Goal: Task Accomplishment & Management: Use online tool/utility

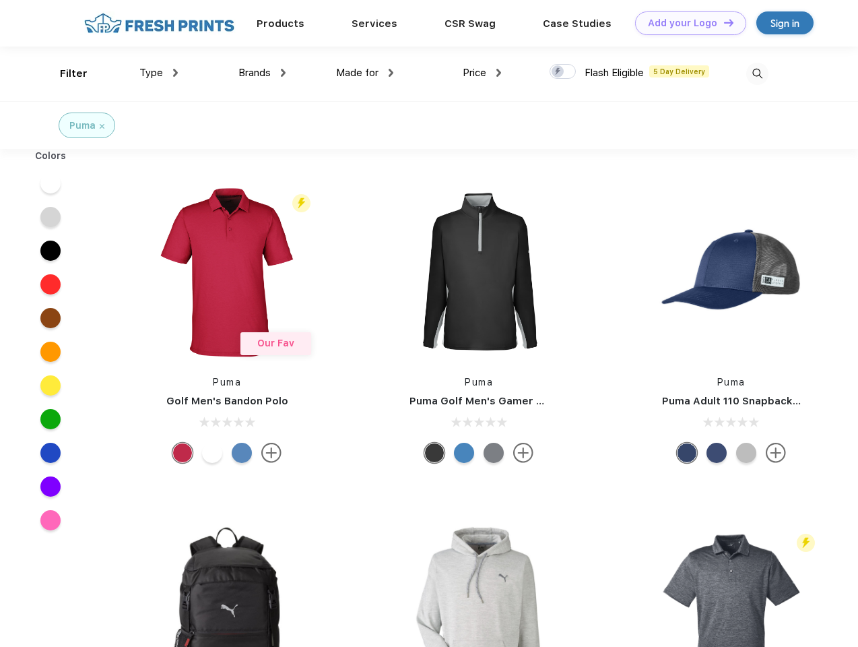
click at [686, 23] on link "Add your Logo Design Tool" at bounding box center [690, 23] width 111 height 24
click at [0, 0] on div "Design Tool" at bounding box center [0, 0] width 0 height 0
click at [723, 22] on link "Add your Logo Design Tool" at bounding box center [690, 23] width 111 height 24
click at [65, 73] on div "Filter" at bounding box center [74, 73] width 28 height 15
click at [159, 73] on span "Type" at bounding box center [151, 73] width 24 height 12
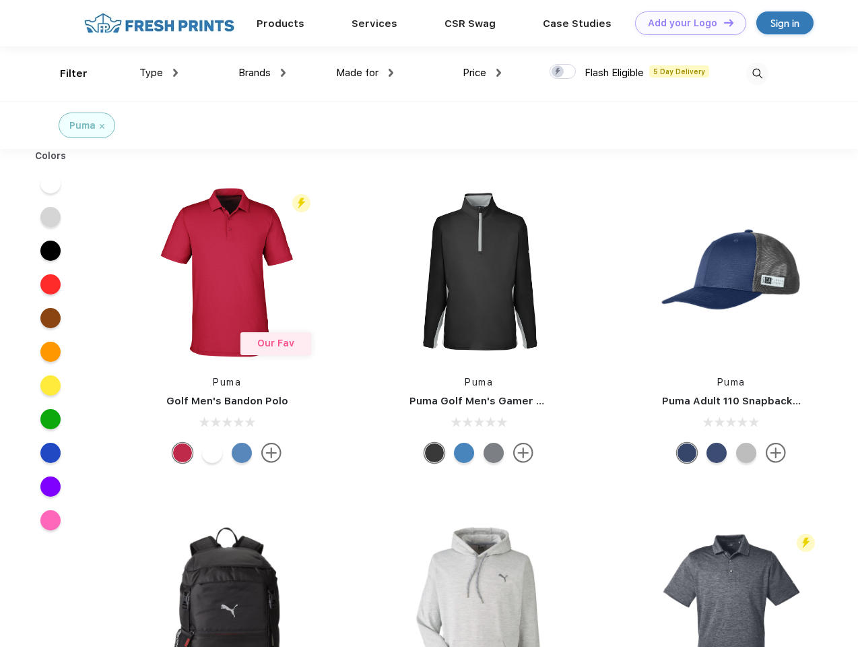
click at [262, 73] on span "Brands" at bounding box center [255, 73] width 32 height 12
click at [365, 73] on span "Made for" at bounding box center [357, 73] width 42 height 12
click at [482, 73] on span "Price" at bounding box center [475, 73] width 24 height 12
click at [563, 72] on div at bounding box center [563, 71] width 26 height 15
click at [559, 72] on input "checkbox" at bounding box center [554, 67] width 9 height 9
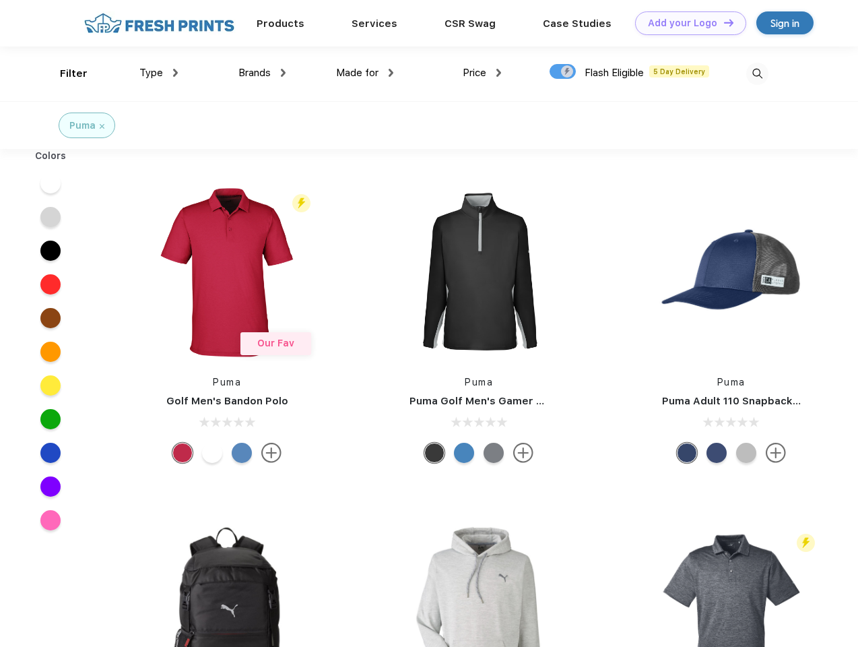
click at [757, 73] on img at bounding box center [758, 74] width 22 height 22
